Goal: Entertainment & Leisure: Consume media (video, audio)

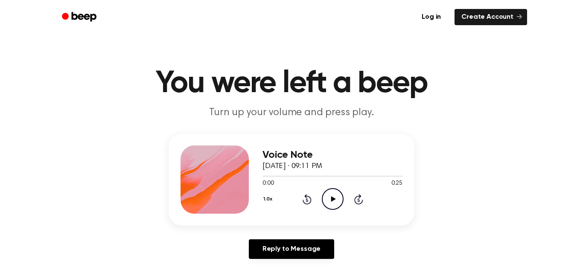
click at [327, 208] on circle at bounding box center [332, 199] width 21 height 21
click at [326, 209] on icon "Play Audio" at bounding box center [333, 199] width 22 height 22
click at [333, 201] on icon "Play Audio" at bounding box center [333, 199] width 22 height 22
click at [333, 201] on icon at bounding box center [333, 199] width 4 height 6
click at [333, 201] on icon "Play Audio" at bounding box center [333, 199] width 22 height 22
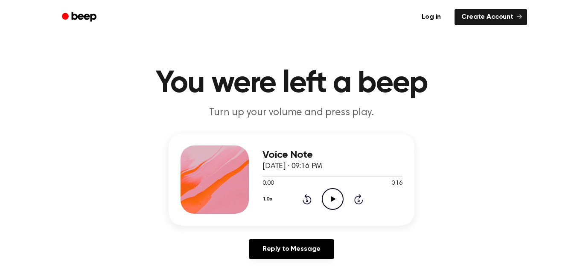
click at [330, 200] on icon "Play Audio" at bounding box center [333, 199] width 22 height 22
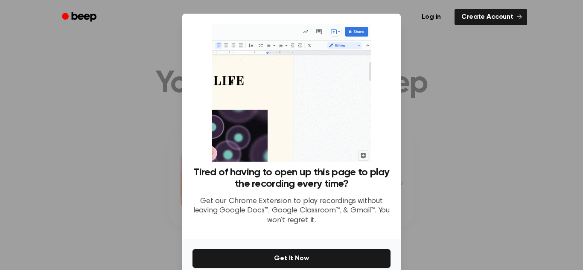
scroll to position [41, 0]
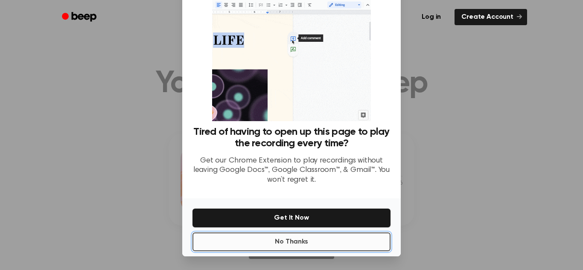
click at [317, 246] on button "No Thanks" at bounding box center [291, 242] width 198 height 19
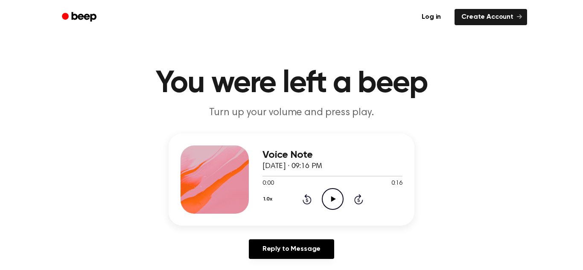
click at [334, 203] on icon "Play Audio" at bounding box center [333, 199] width 22 height 22
click at [328, 199] on icon "Play Audio" at bounding box center [333, 199] width 22 height 22
